Goal: Answer question/provide support

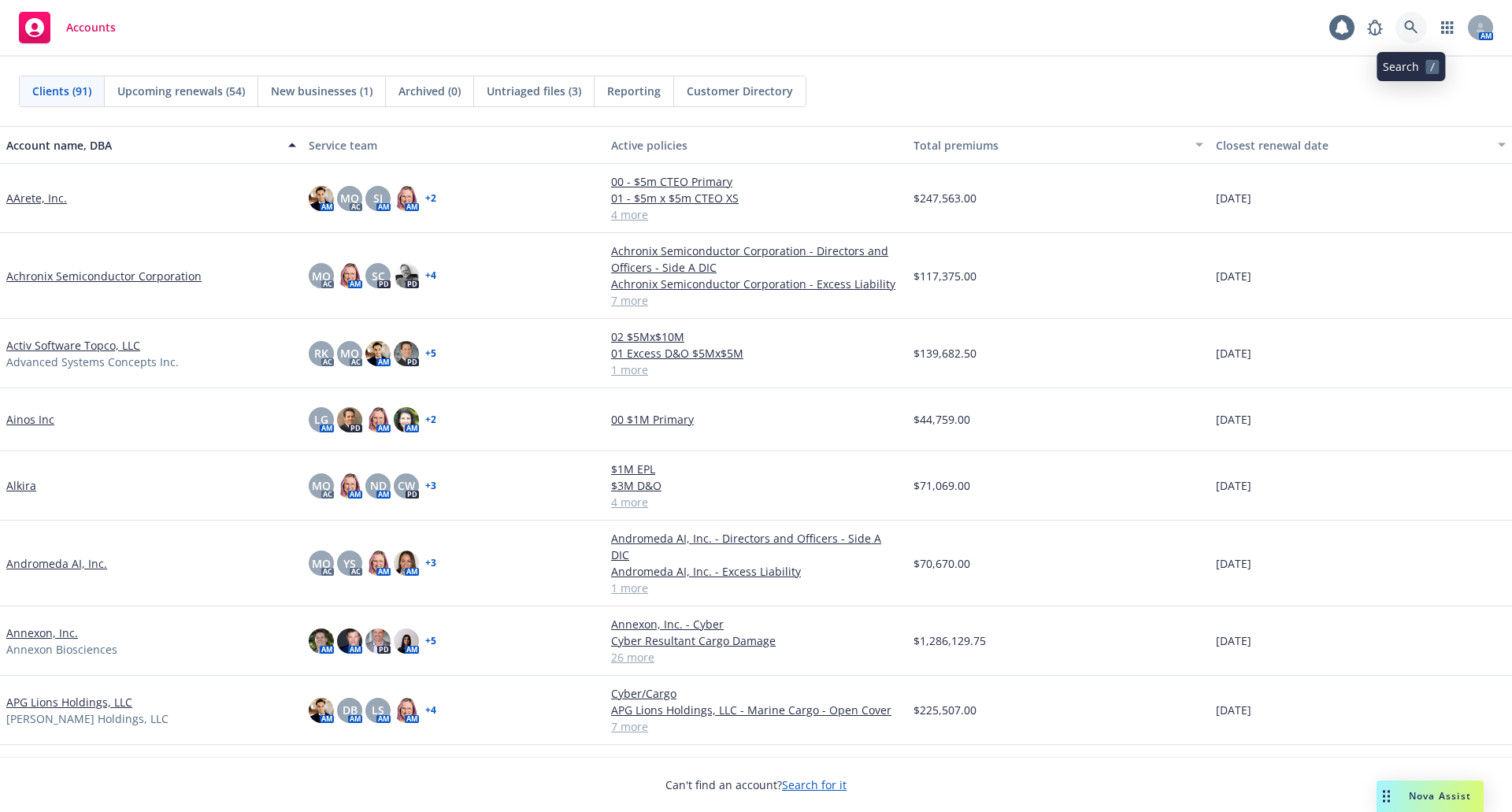
click at [1405, 33] on icon at bounding box center [1411, 27] width 14 height 14
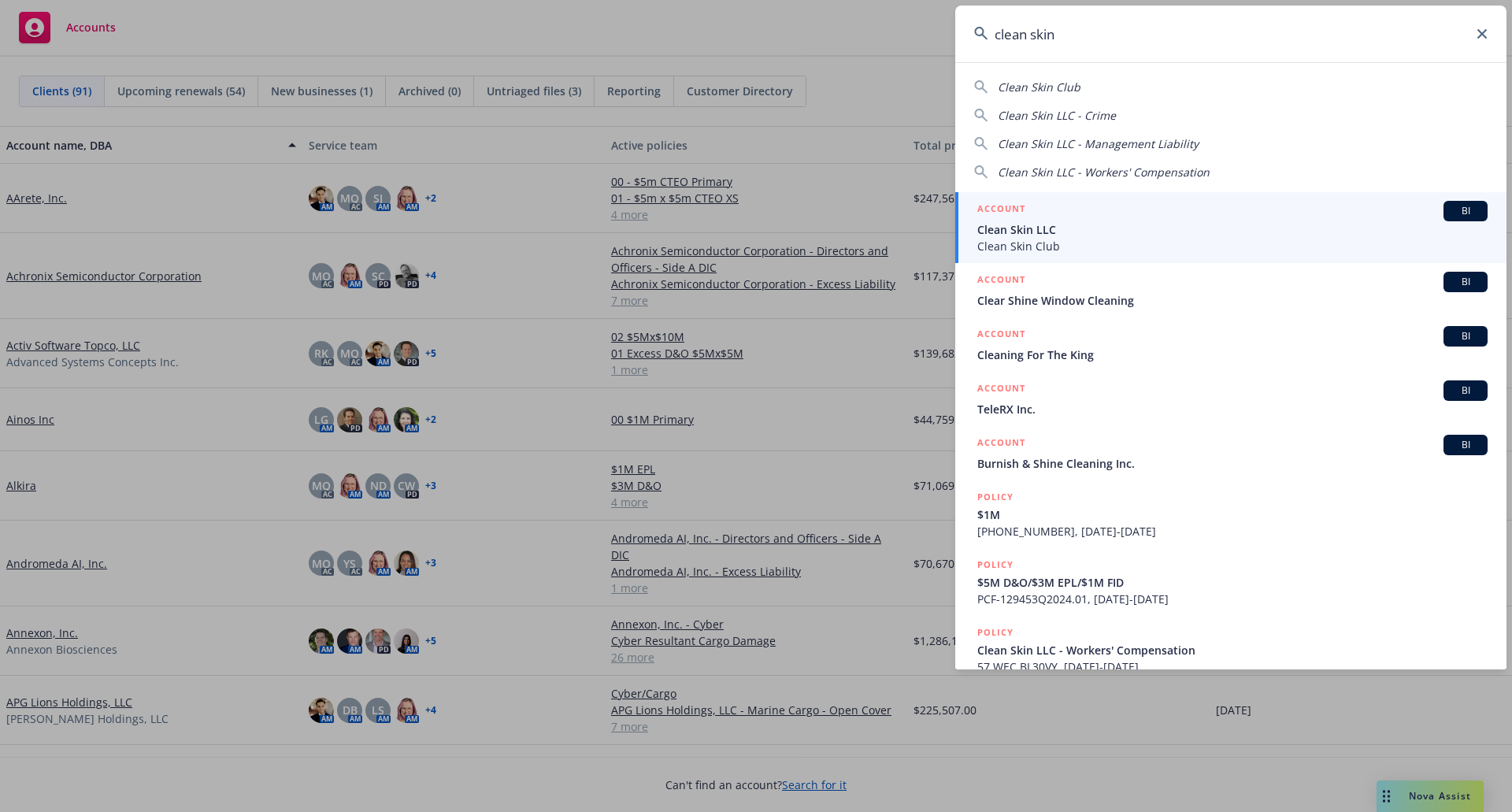
type input "clean skin"
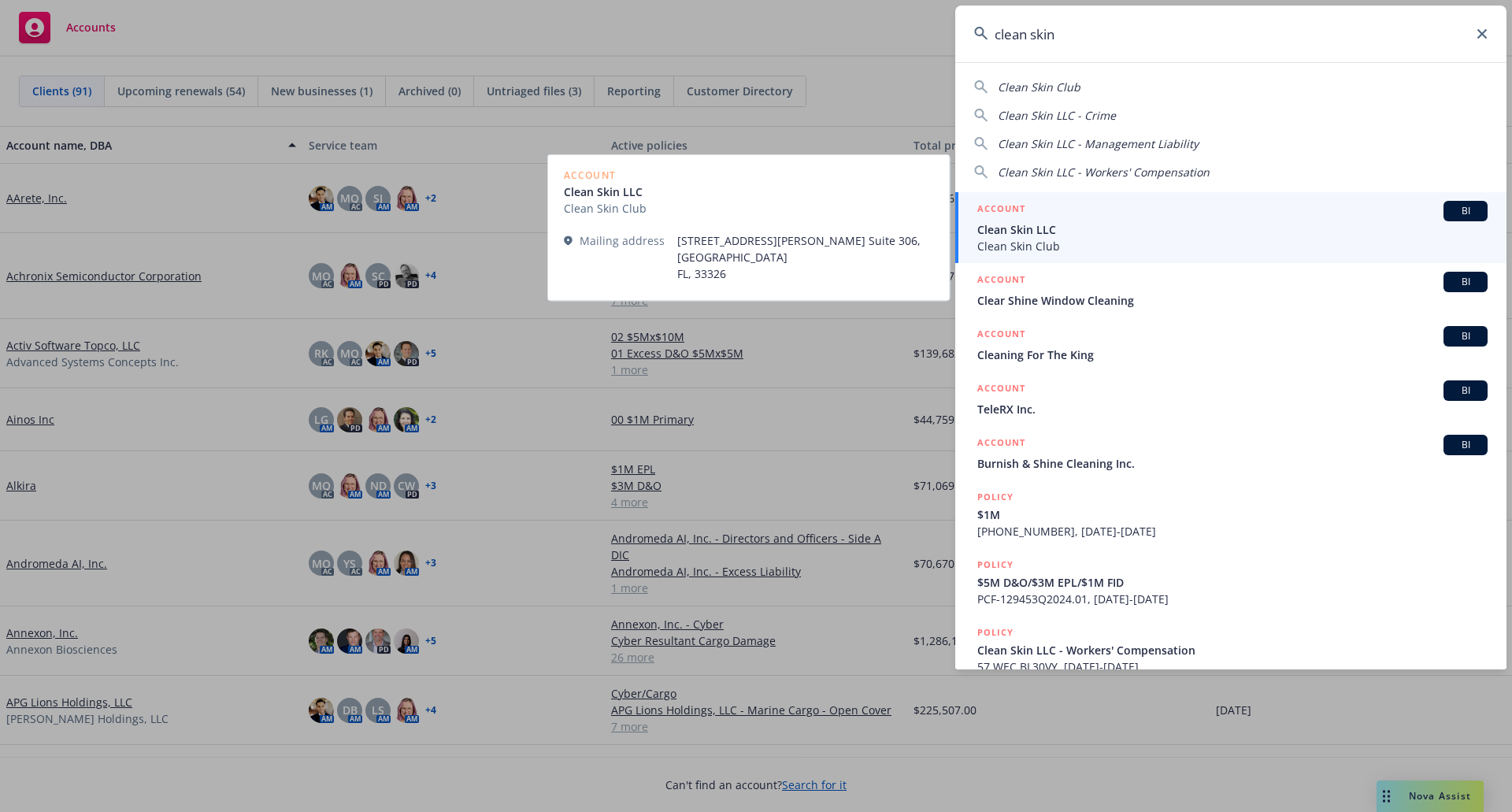
click at [1140, 216] on div "ACCOUNT BI" at bounding box center [1232, 211] width 510 height 20
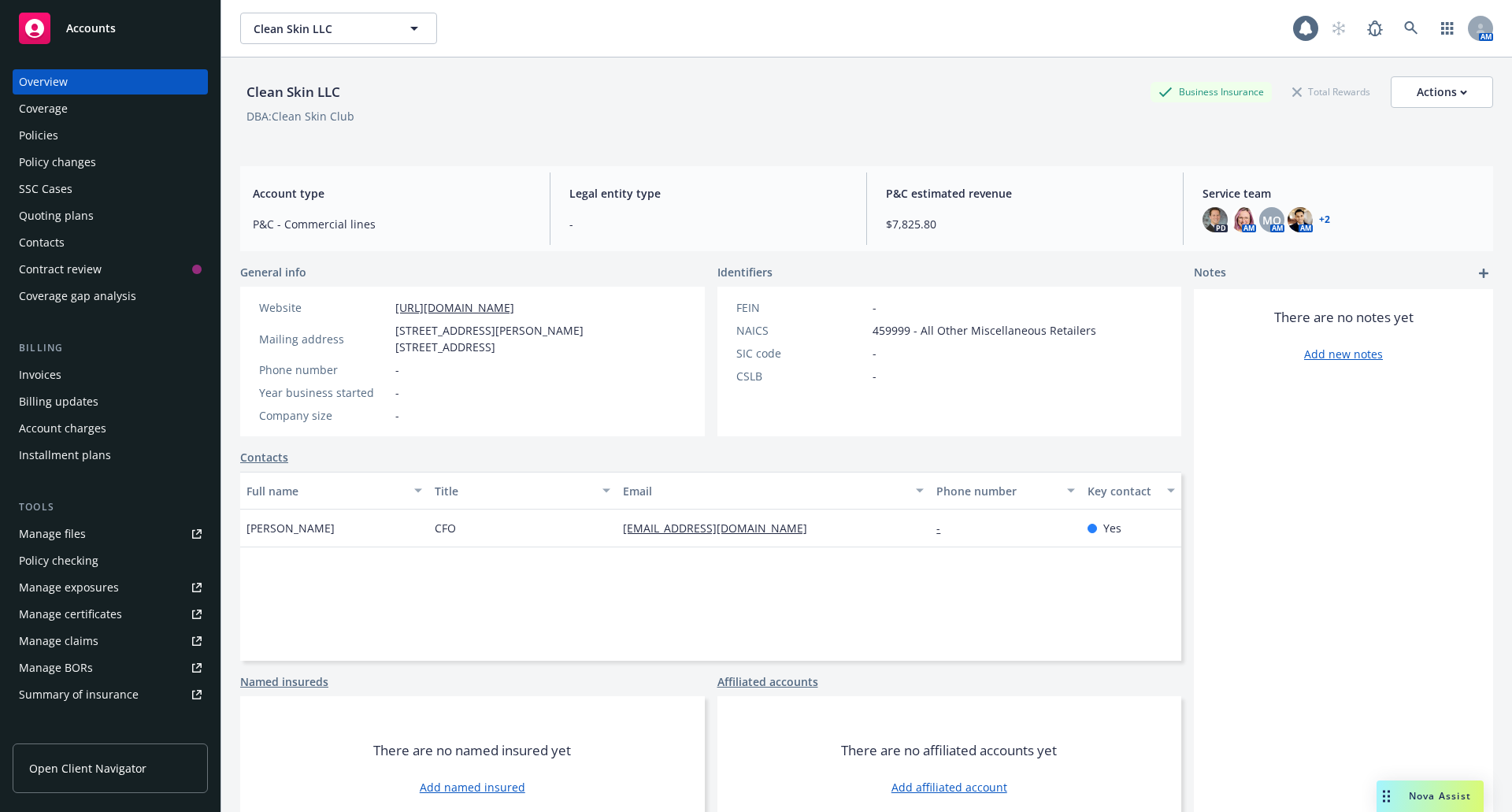
click at [1405, 791] on div "Nova Assist" at bounding box center [1440, 795] width 88 height 14
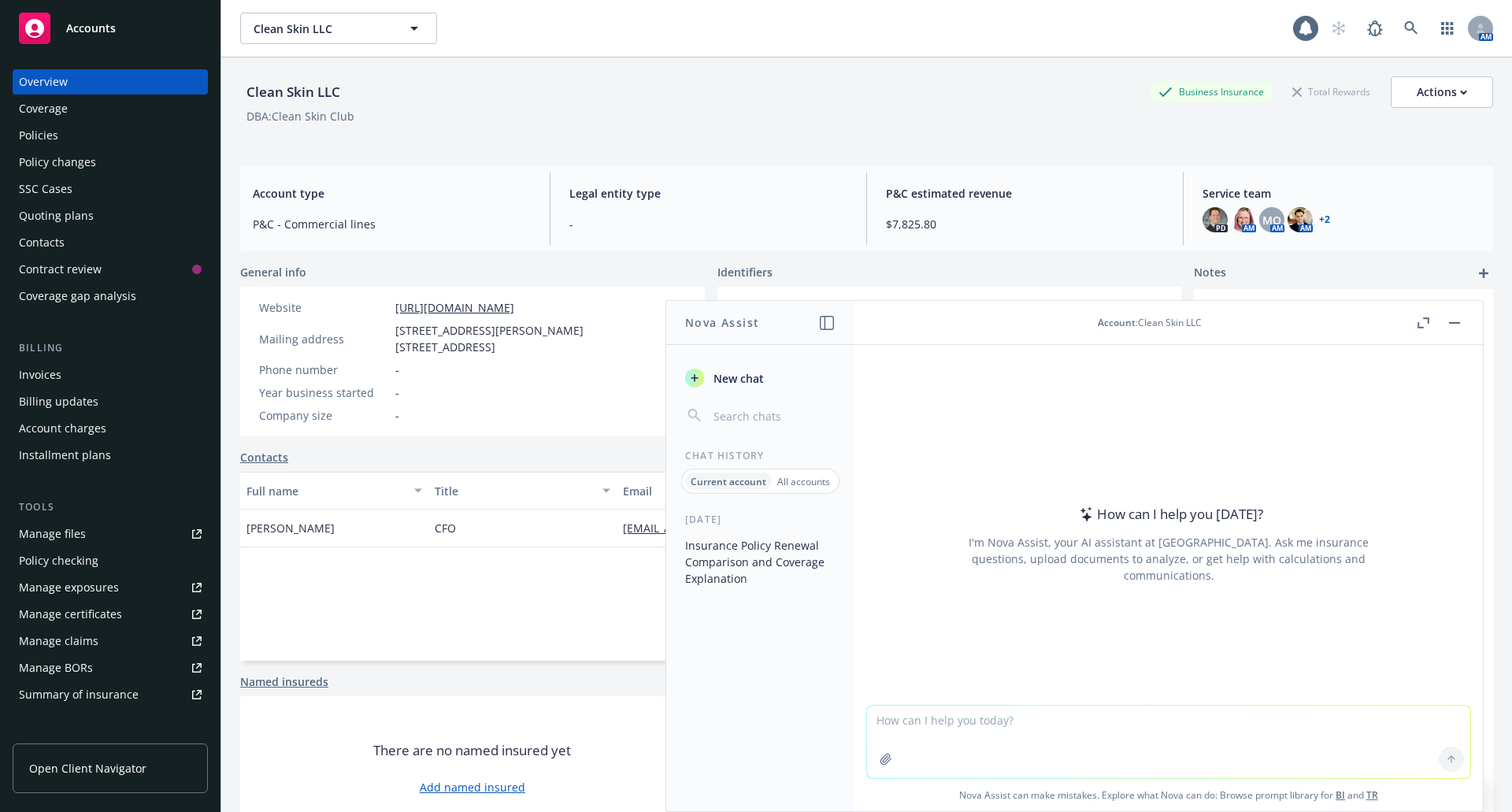
click at [982, 714] on textarea at bounding box center [1170, 742] width 604 height 73
type textarea "Please provide a one sentence summary of the coverage provided by this endorsem…"
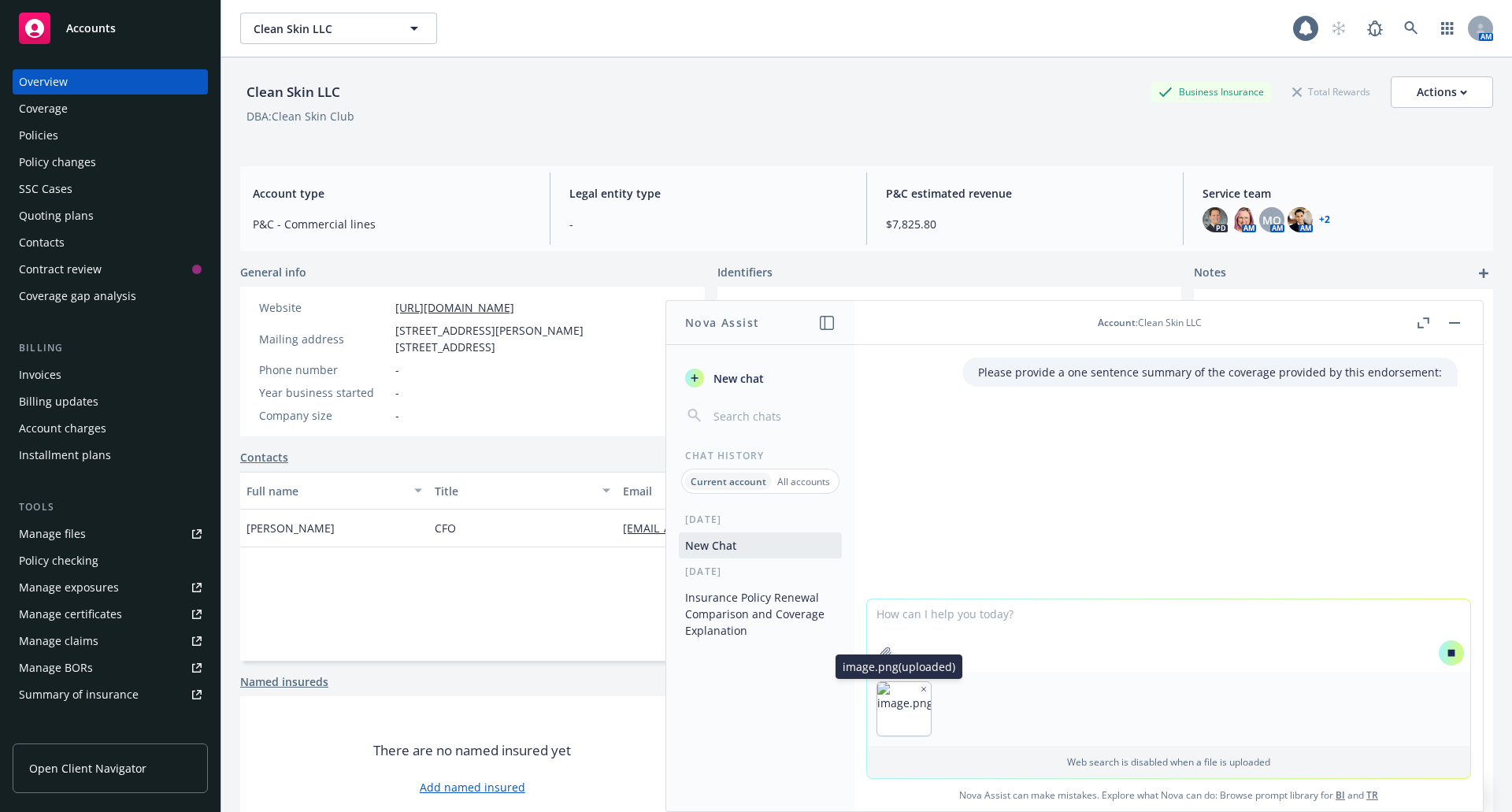
click at [921, 686] on icon "button" at bounding box center [924, 688] width 8 height 8
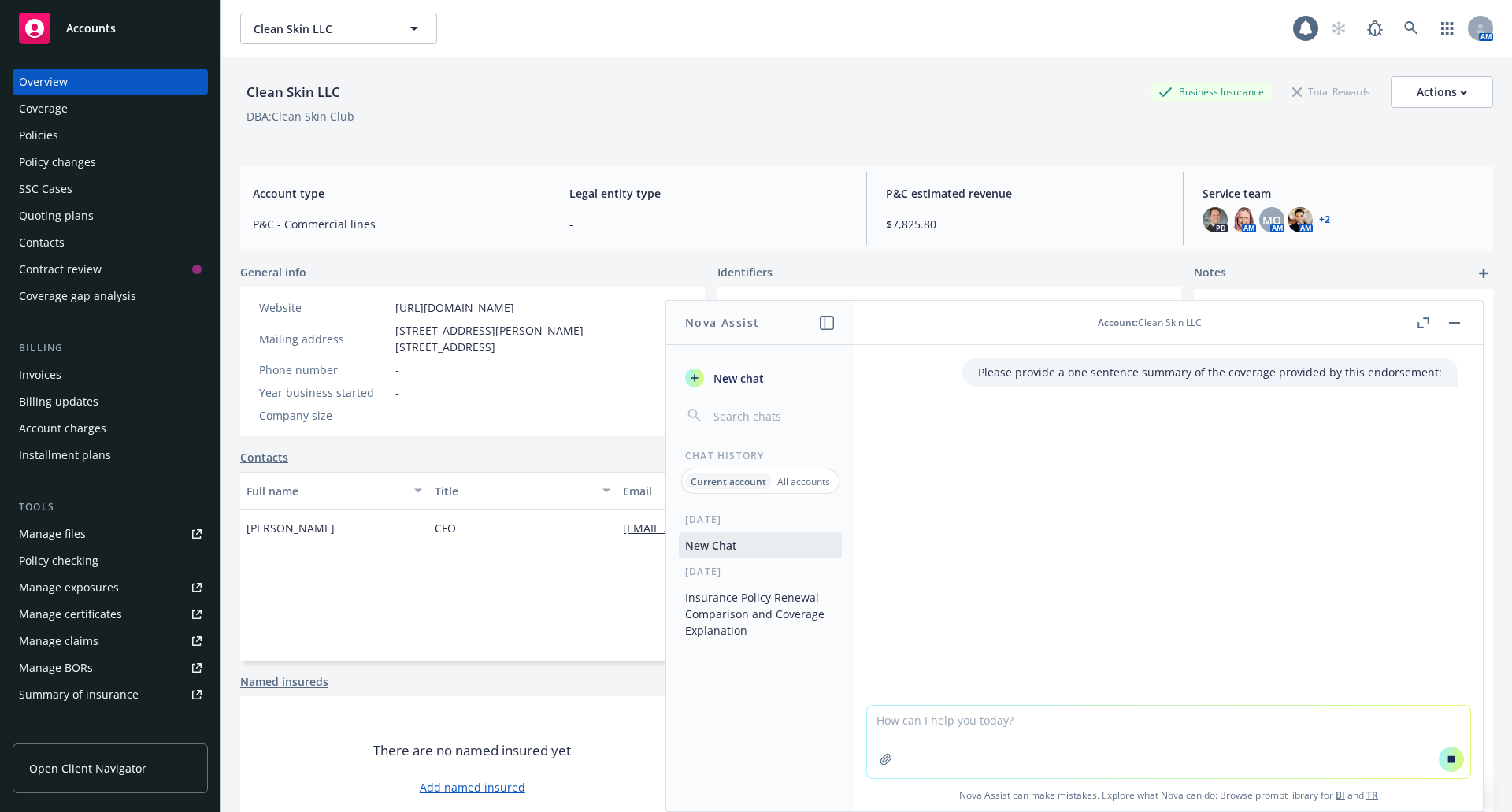
click at [899, 721] on textarea at bounding box center [1170, 742] width 604 height 73
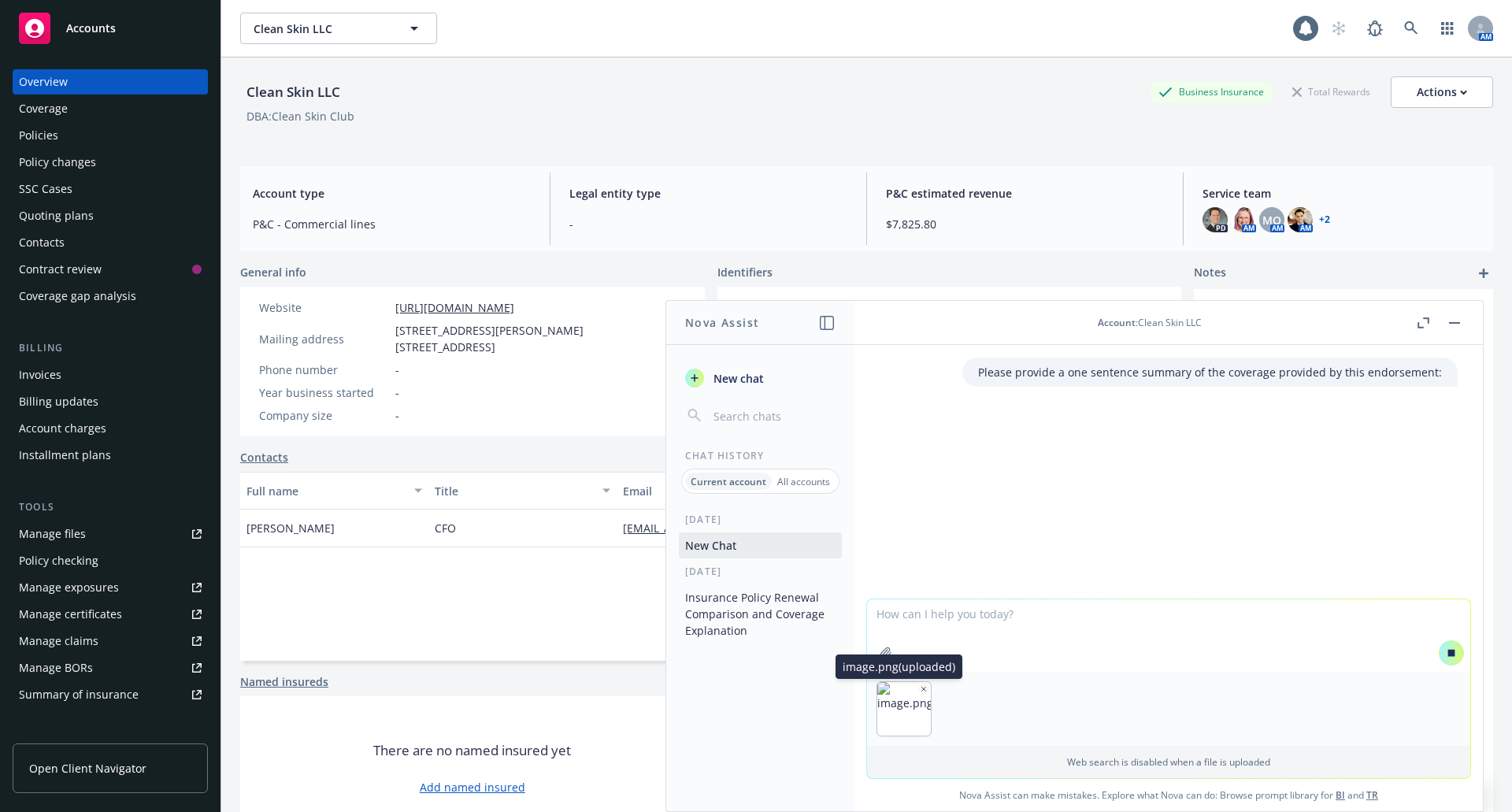
click at [920, 687] on icon "button" at bounding box center [924, 688] width 8 height 8
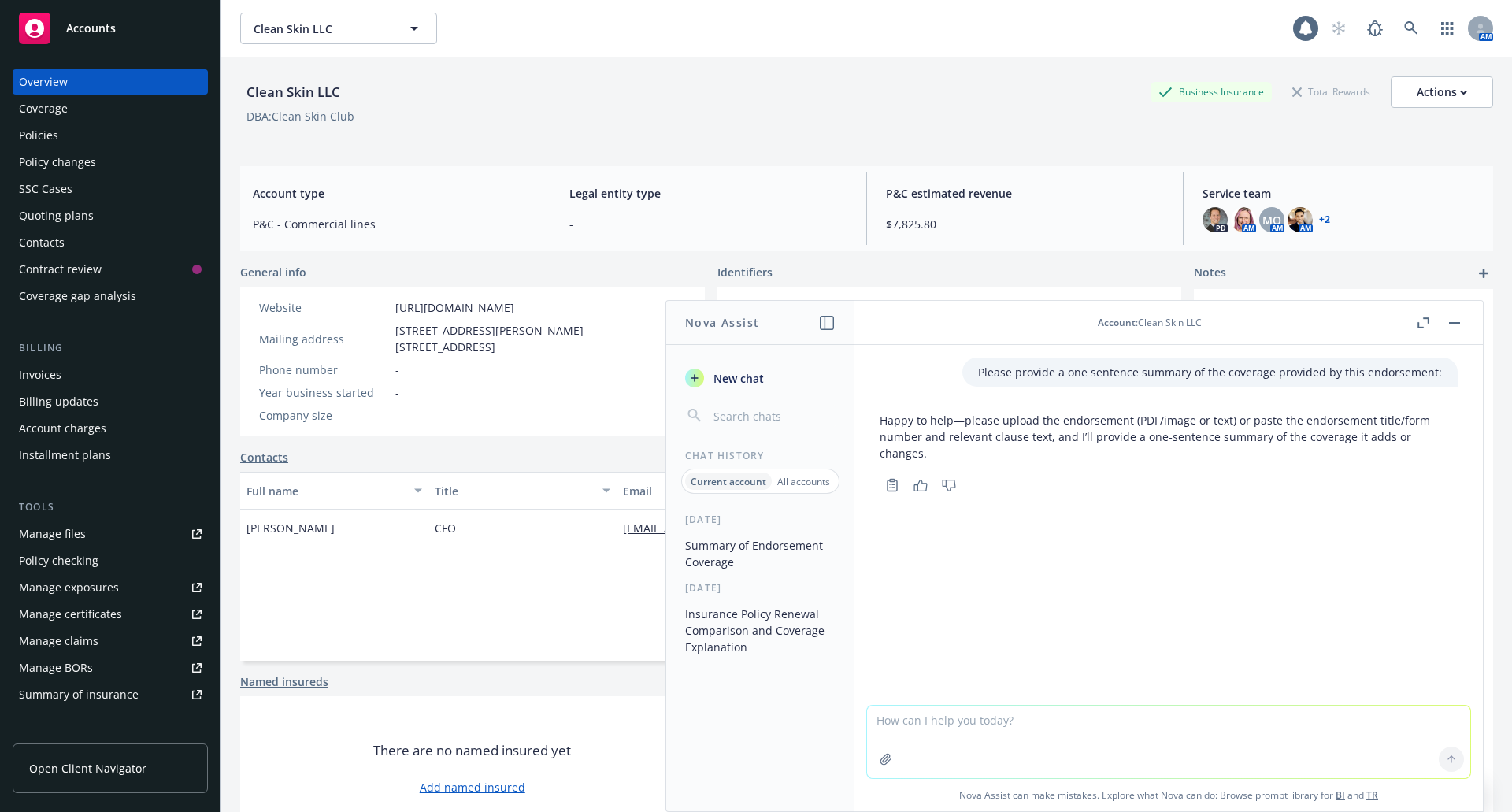
click at [918, 722] on textarea at bounding box center [1170, 742] width 604 height 73
paste textarea "Lo ipsumdolorsit am con adipisc elitsed, do ei tempor inci utl Etdolorem & Aliq…"
type textarea "Lo ipsumdolorsit am con adipisc elitsed, do ei tempor inci utl Etdolorem & Aliq…"
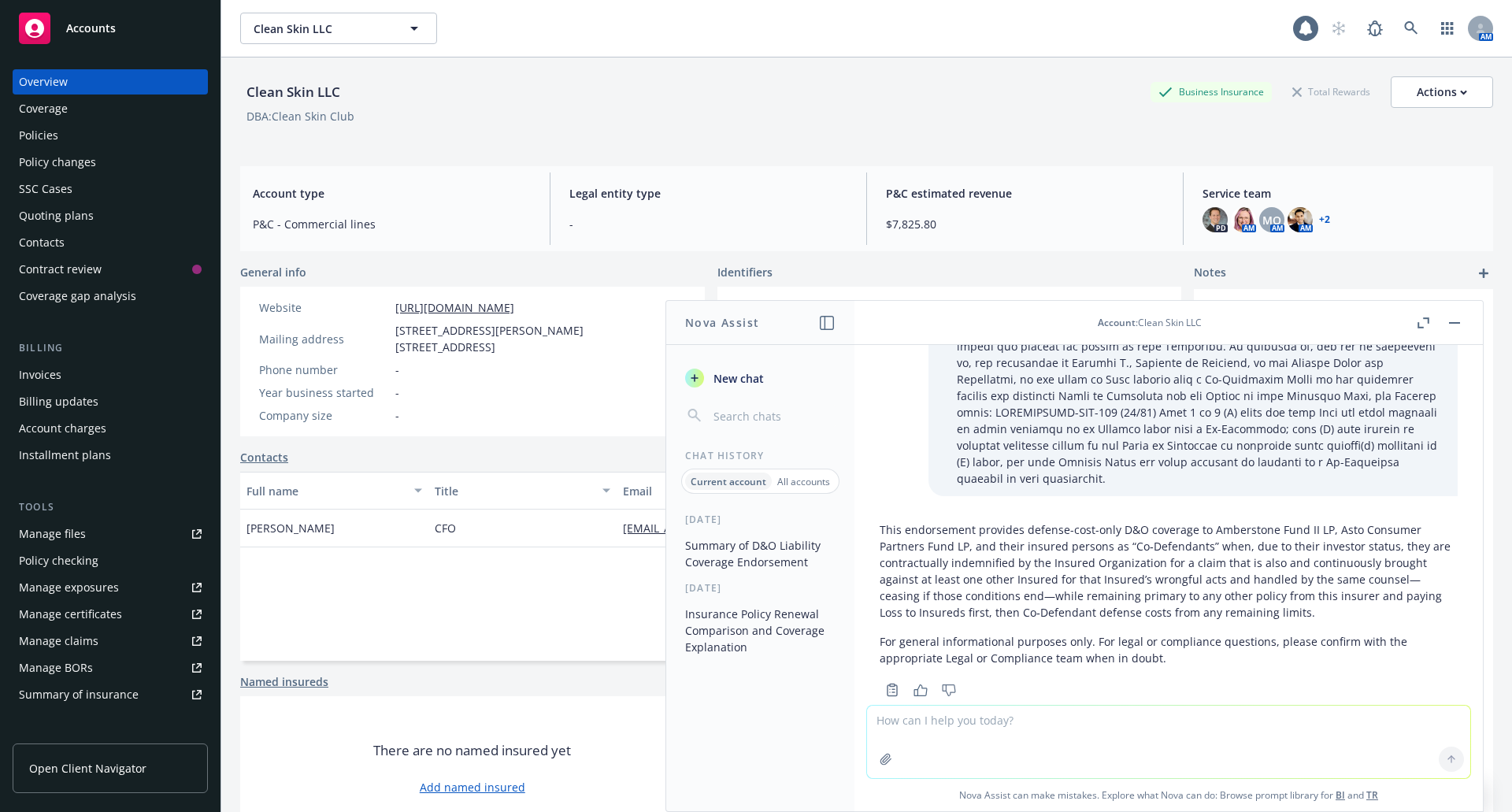
scroll to position [686, 0]
click at [947, 722] on textarea at bounding box center [1170, 742] width 604 height 73
type textarea "can you simplify that more please?"
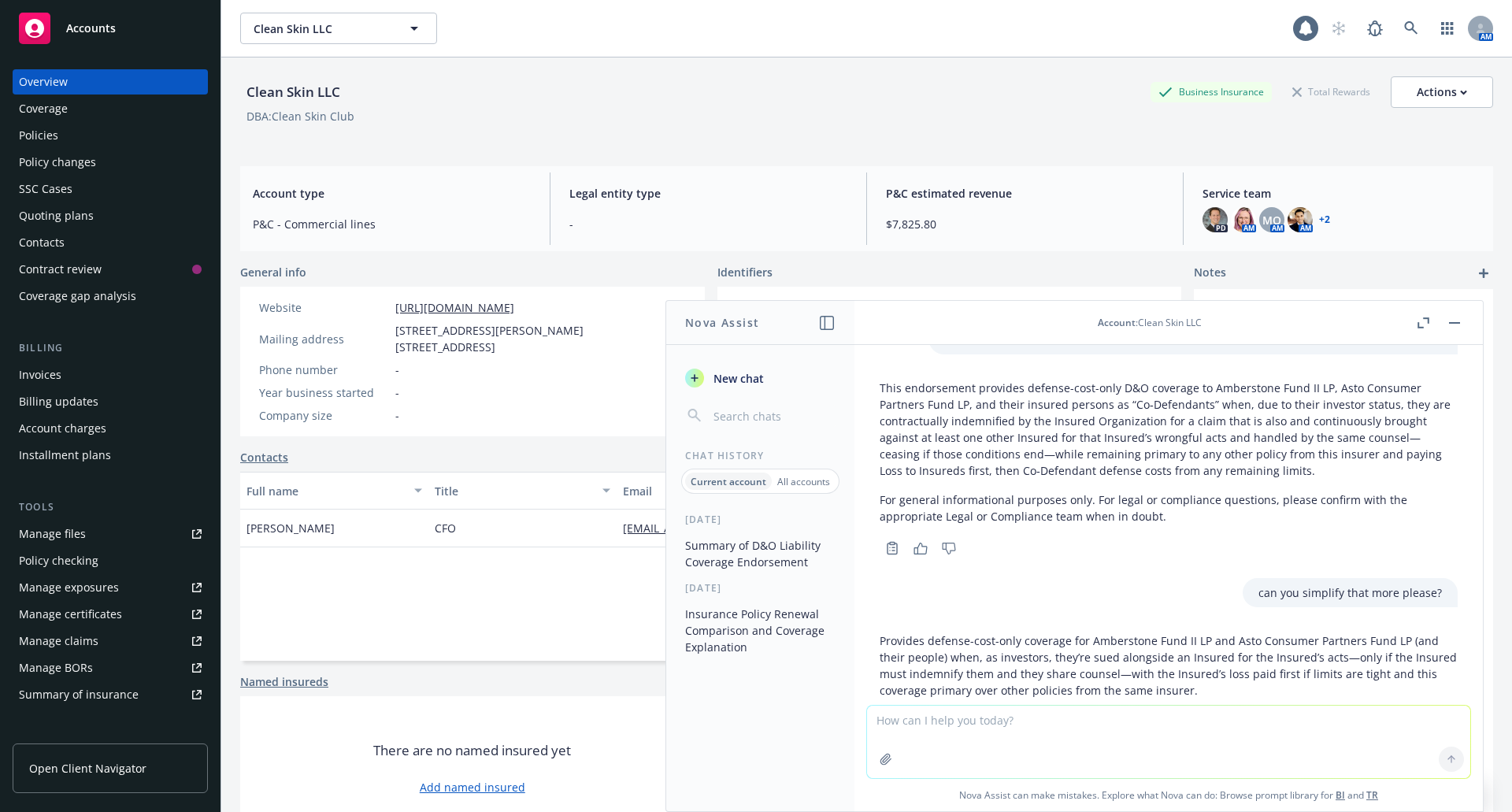
scroll to position [905, 0]
